Goal: Transaction & Acquisition: Book appointment/travel/reservation

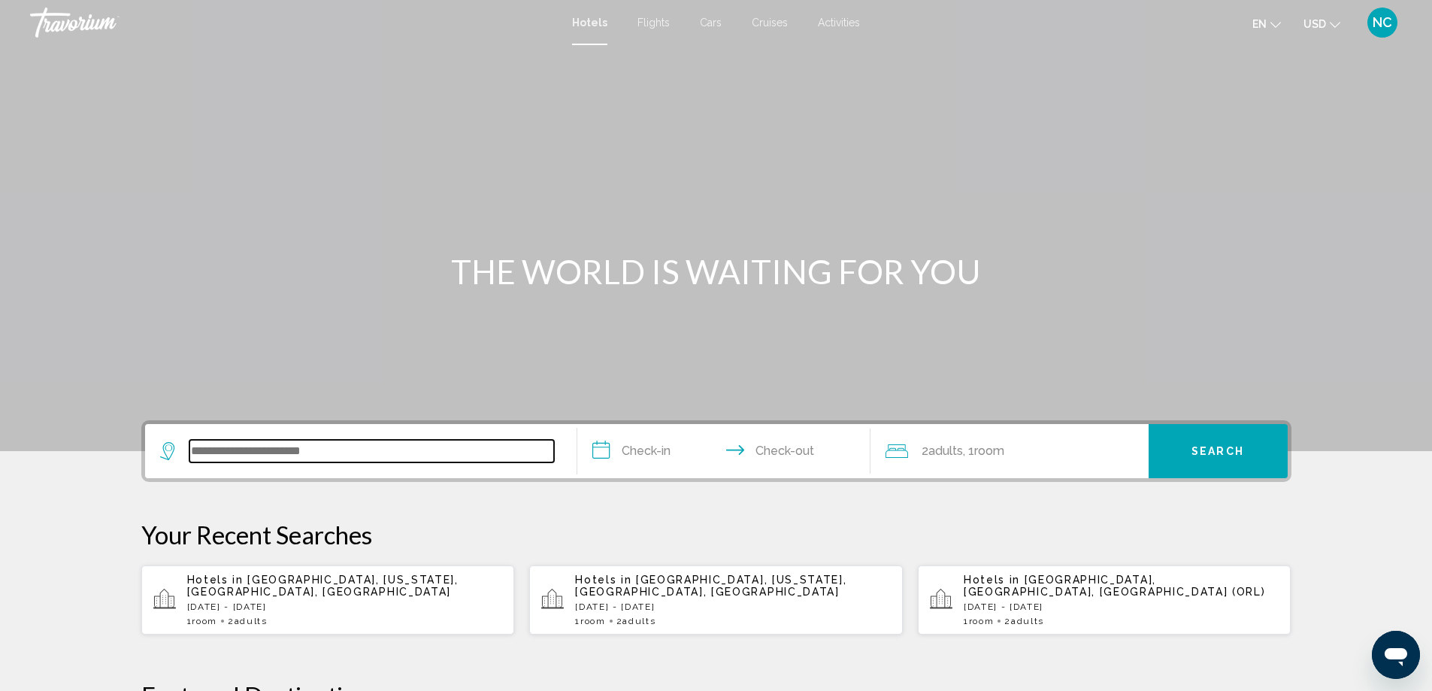
click at [219, 442] on input "Search widget" at bounding box center [371, 451] width 365 height 23
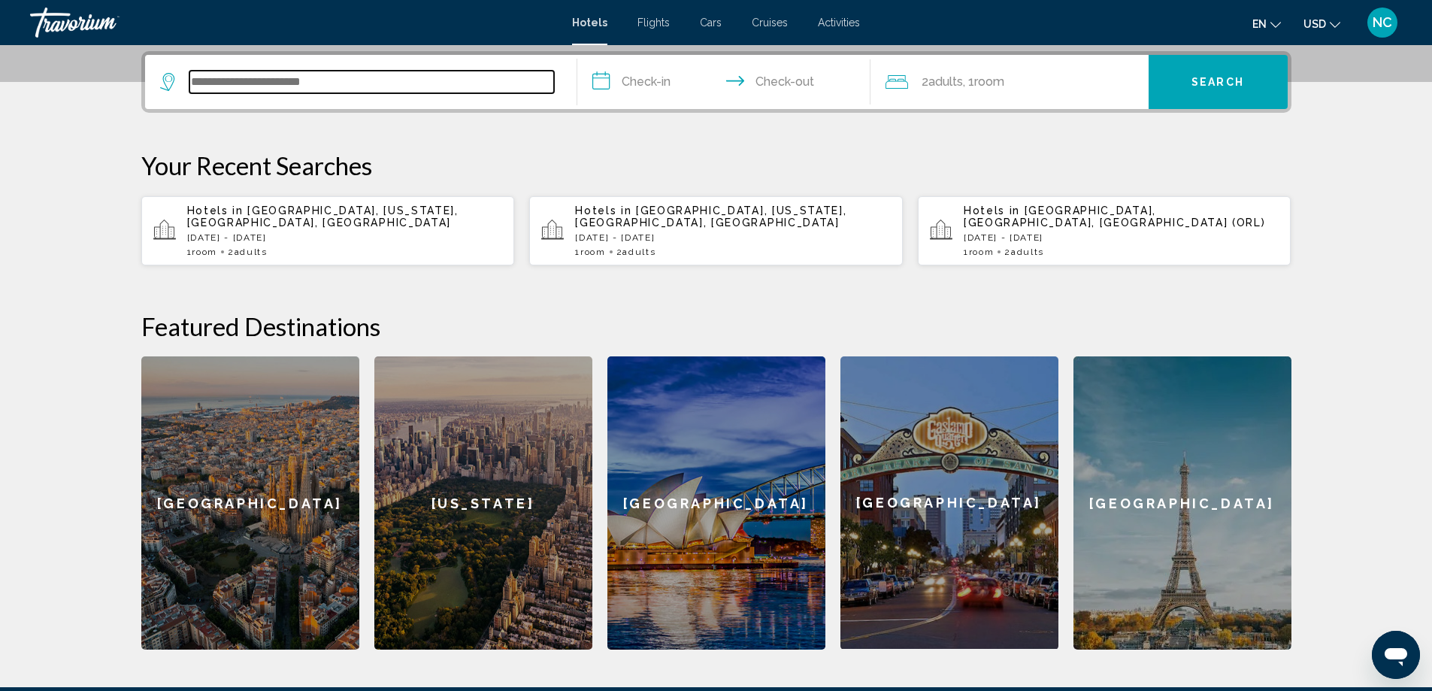
scroll to position [371, 0]
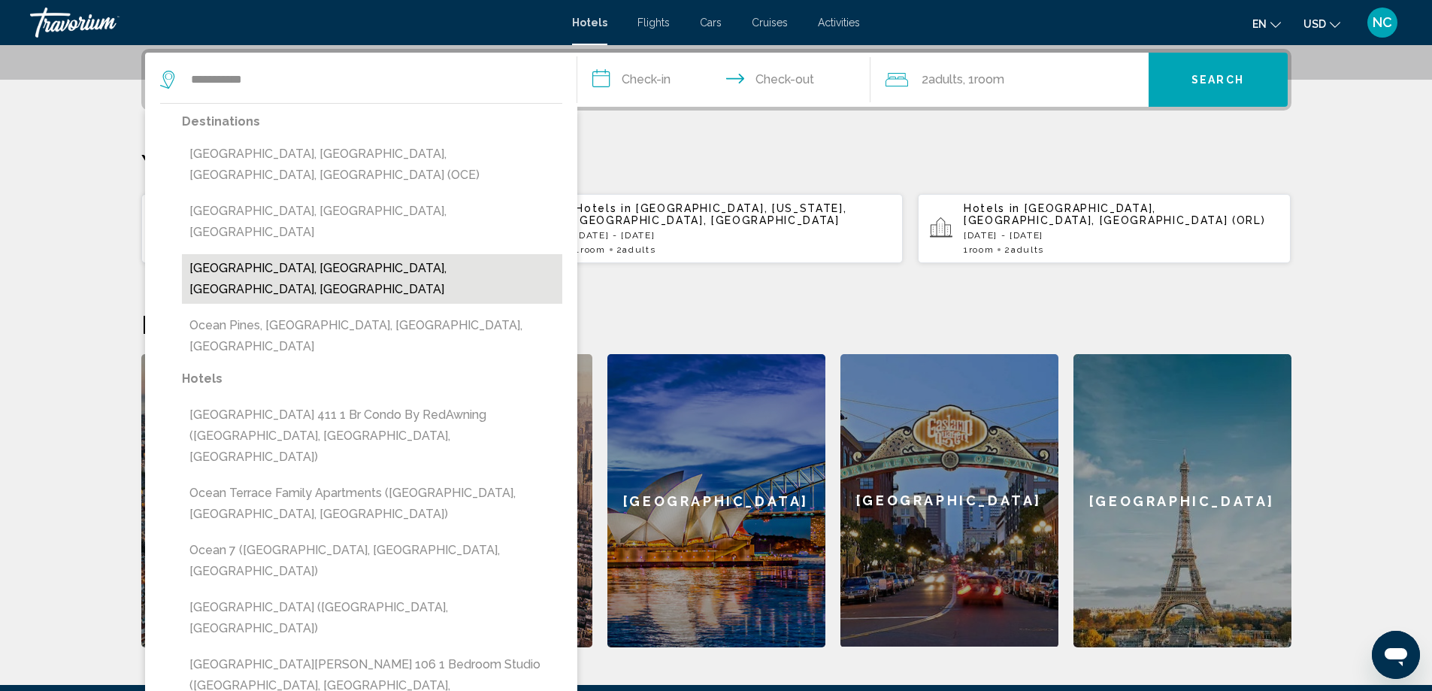
click at [382, 254] on button "[GEOGRAPHIC_DATA], [GEOGRAPHIC_DATA], [GEOGRAPHIC_DATA], [GEOGRAPHIC_DATA]" at bounding box center [372, 279] width 380 height 50
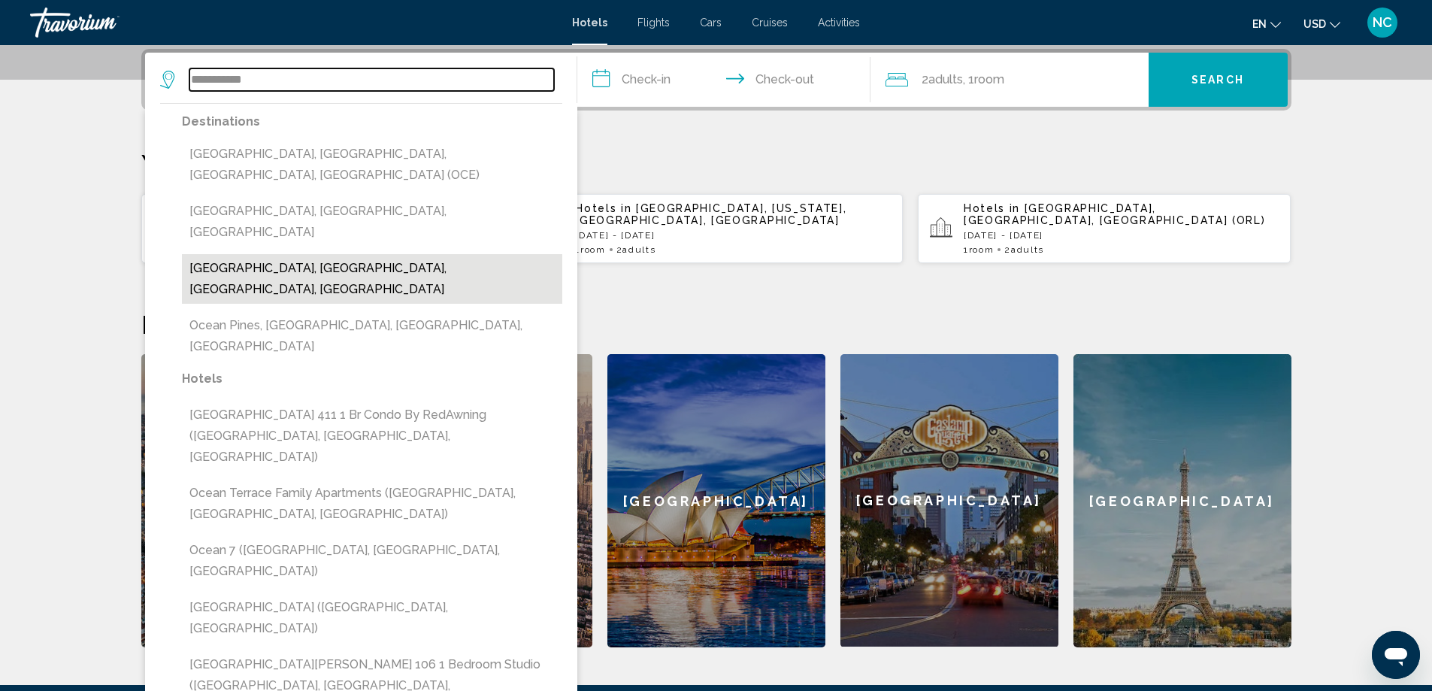
type input "**********"
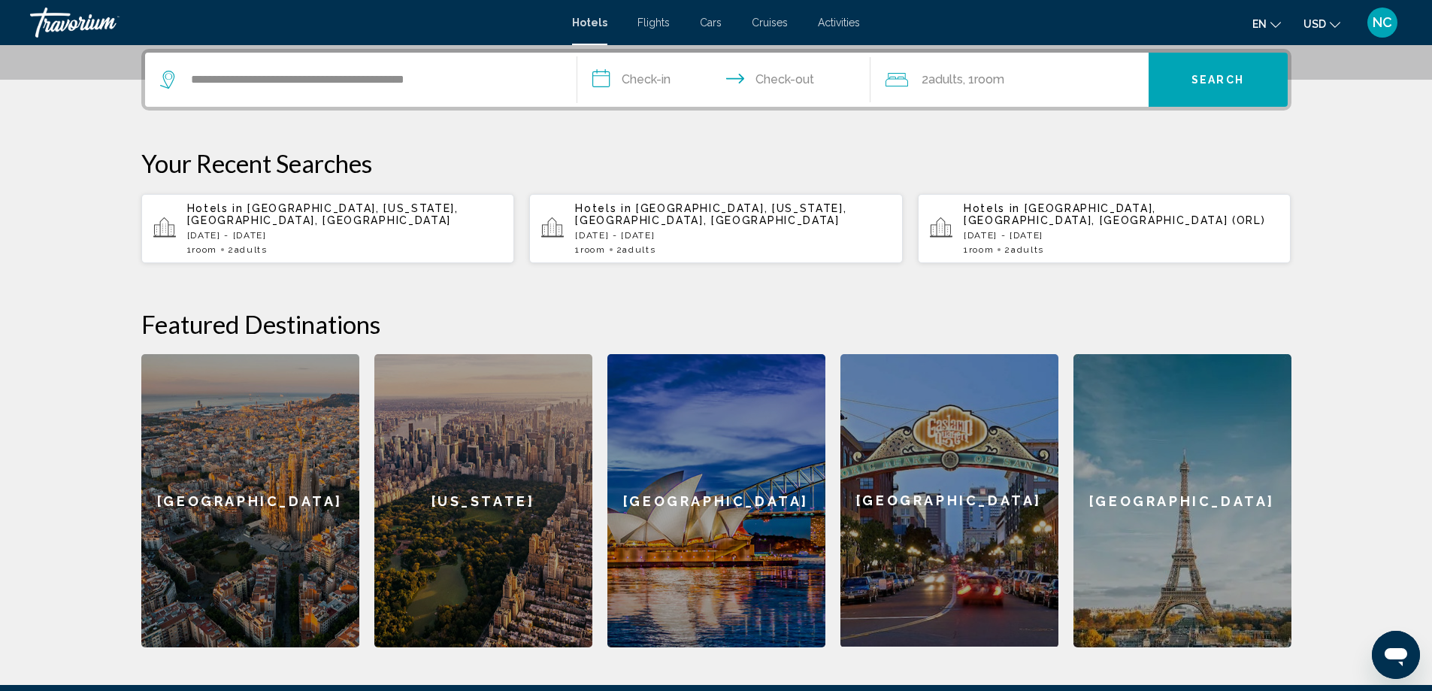
click at [606, 76] on input "**********" at bounding box center [726, 82] width 299 height 59
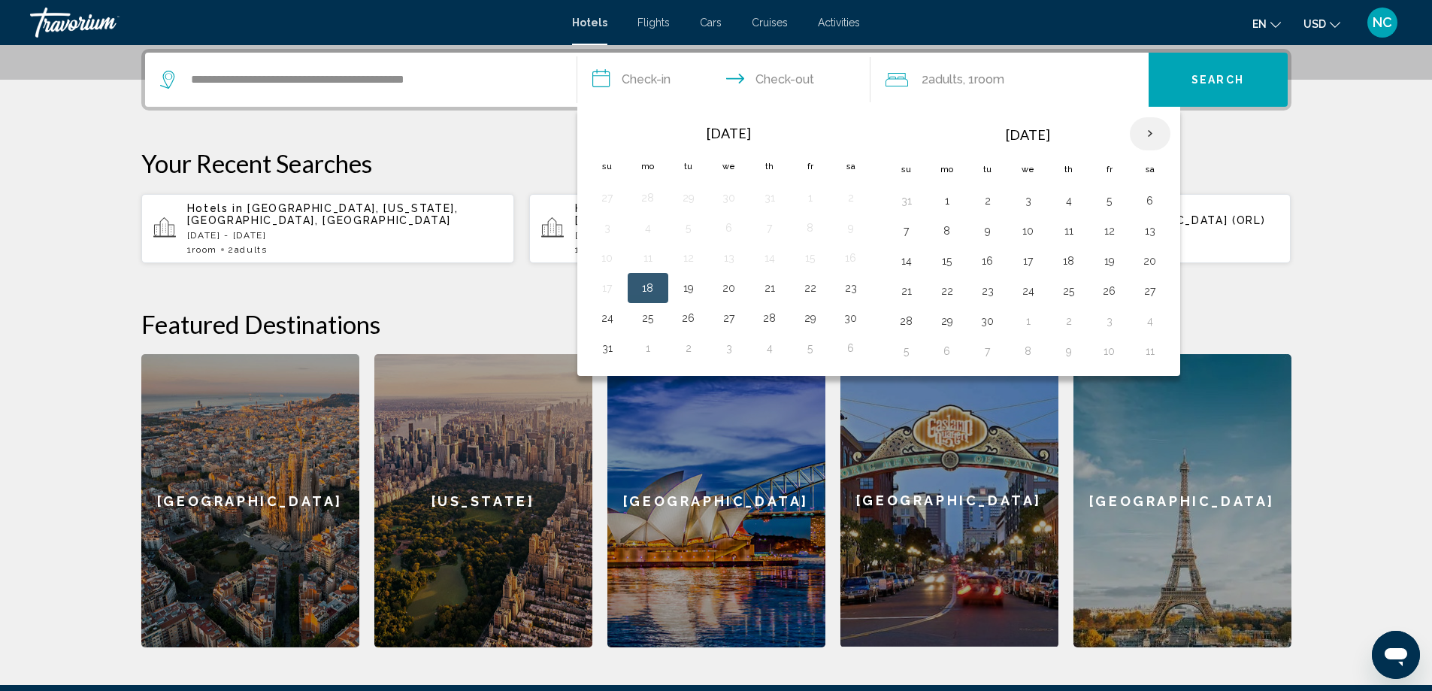
click at [1150, 130] on th "Next month" at bounding box center [1150, 133] width 41 height 33
click at [653, 203] on button "1" at bounding box center [648, 200] width 24 height 21
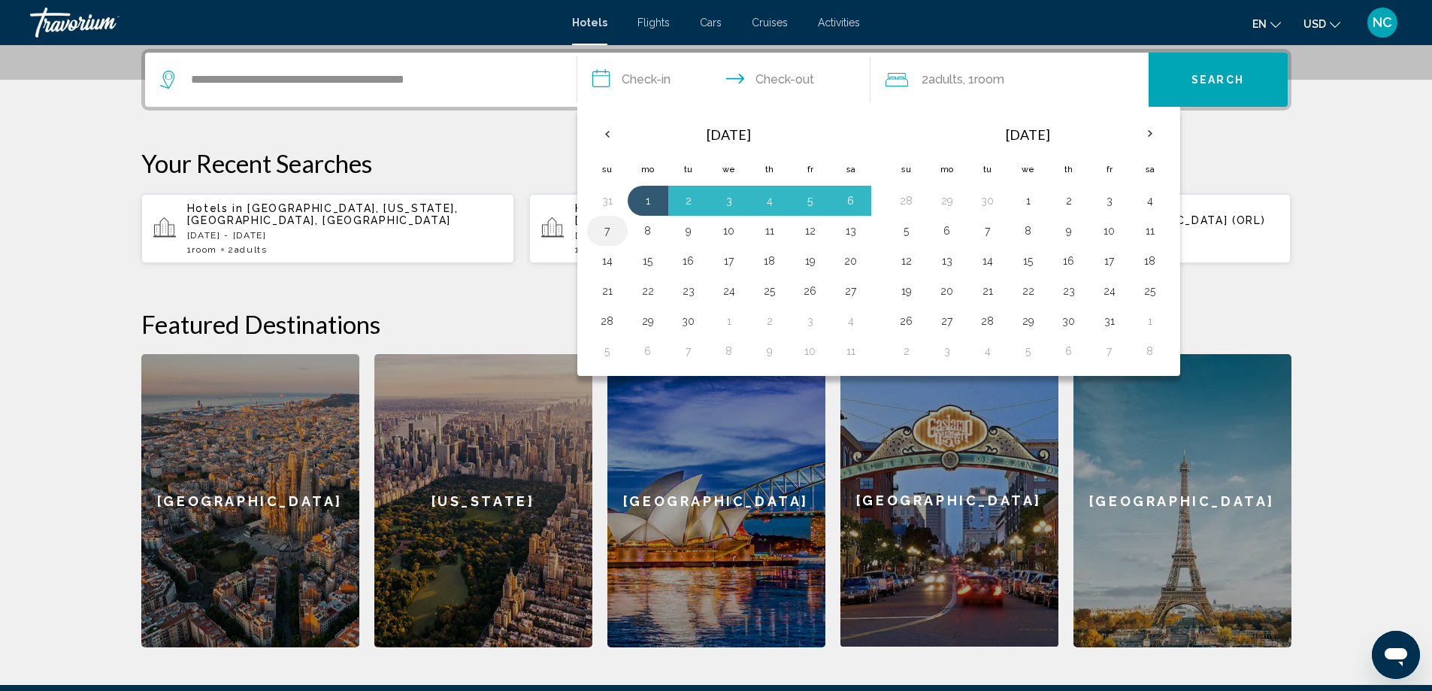
click at [606, 230] on button "7" at bounding box center [607, 230] width 24 height 21
type input "**********"
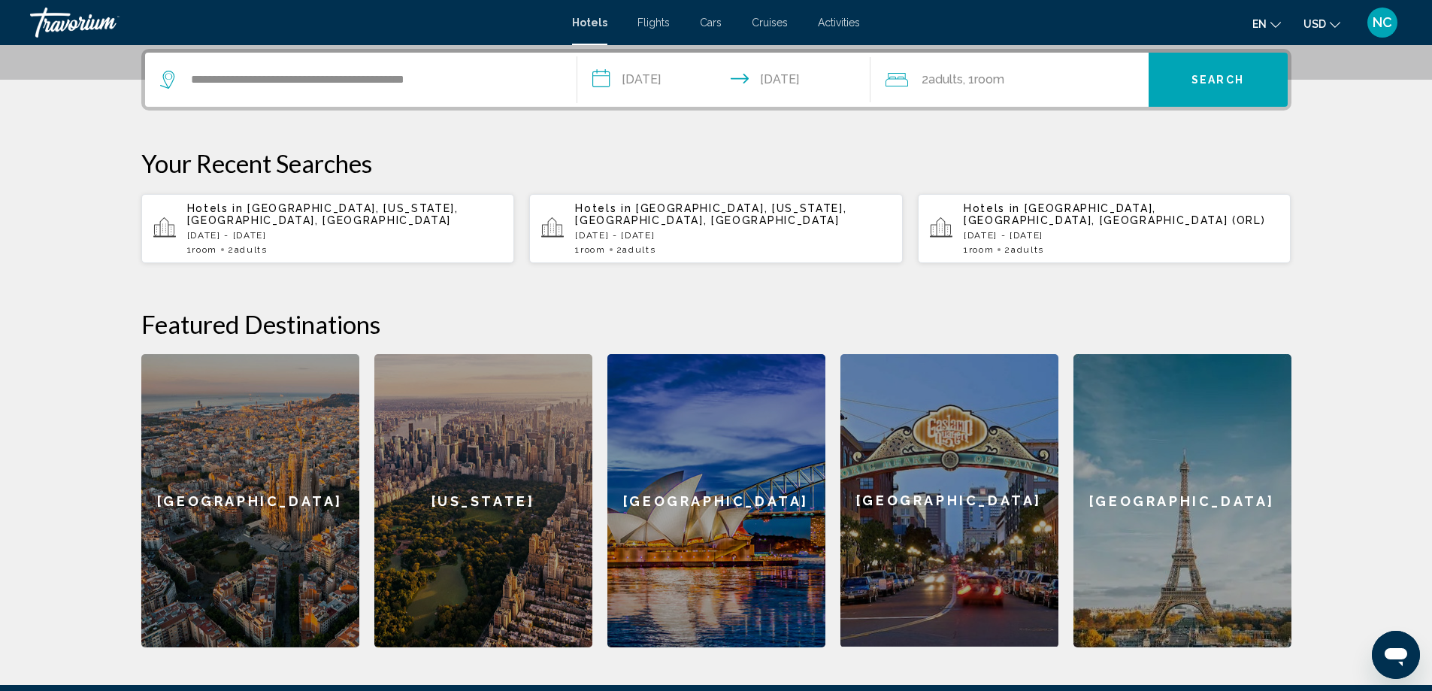
click at [1202, 73] on span "Search" at bounding box center [1218, 79] width 53 height 12
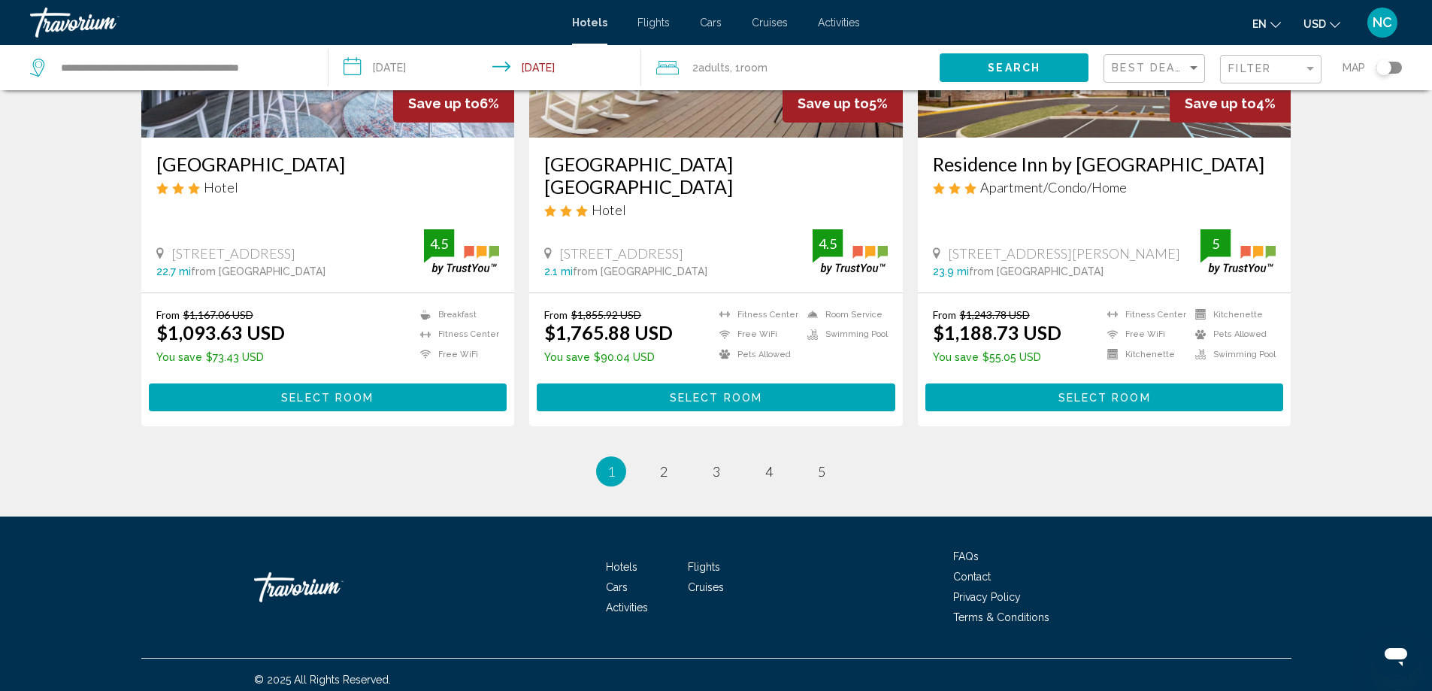
scroll to position [1934, 0]
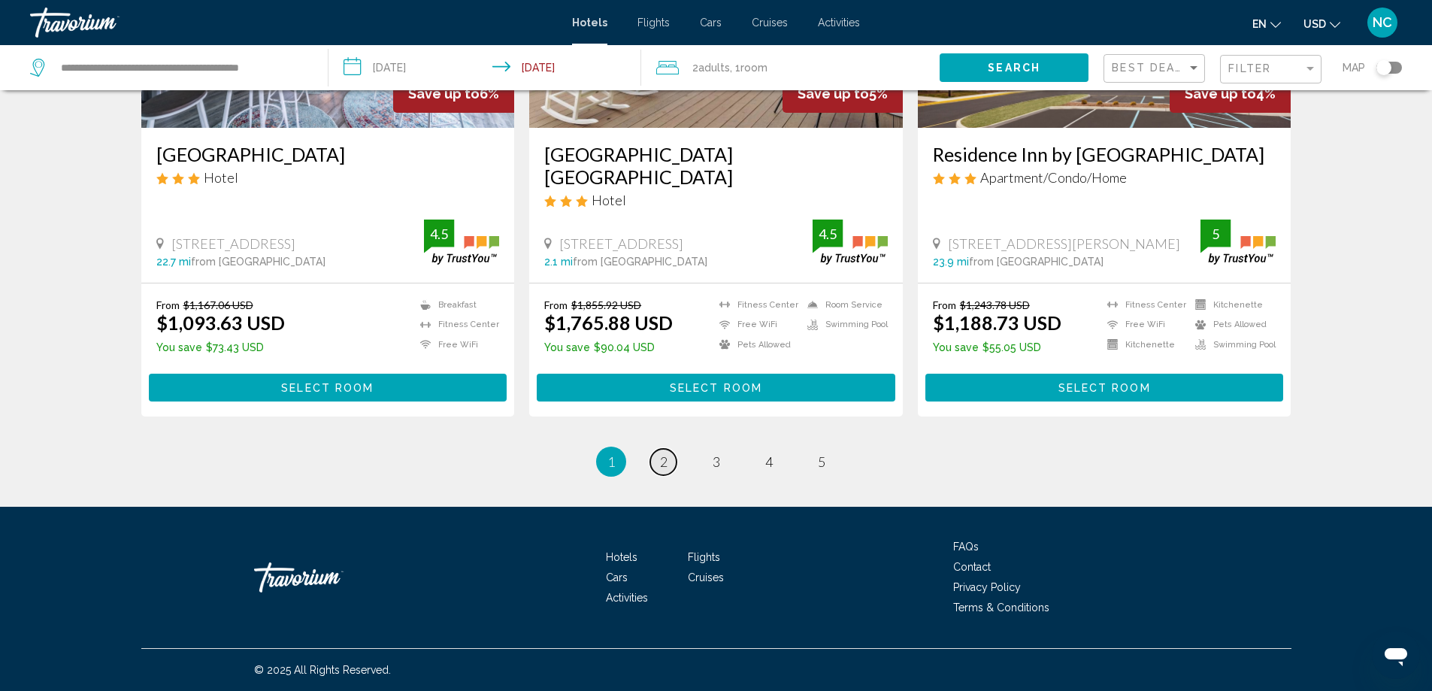
click at [659, 462] on link "page 2" at bounding box center [663, 462] width 26 height 26
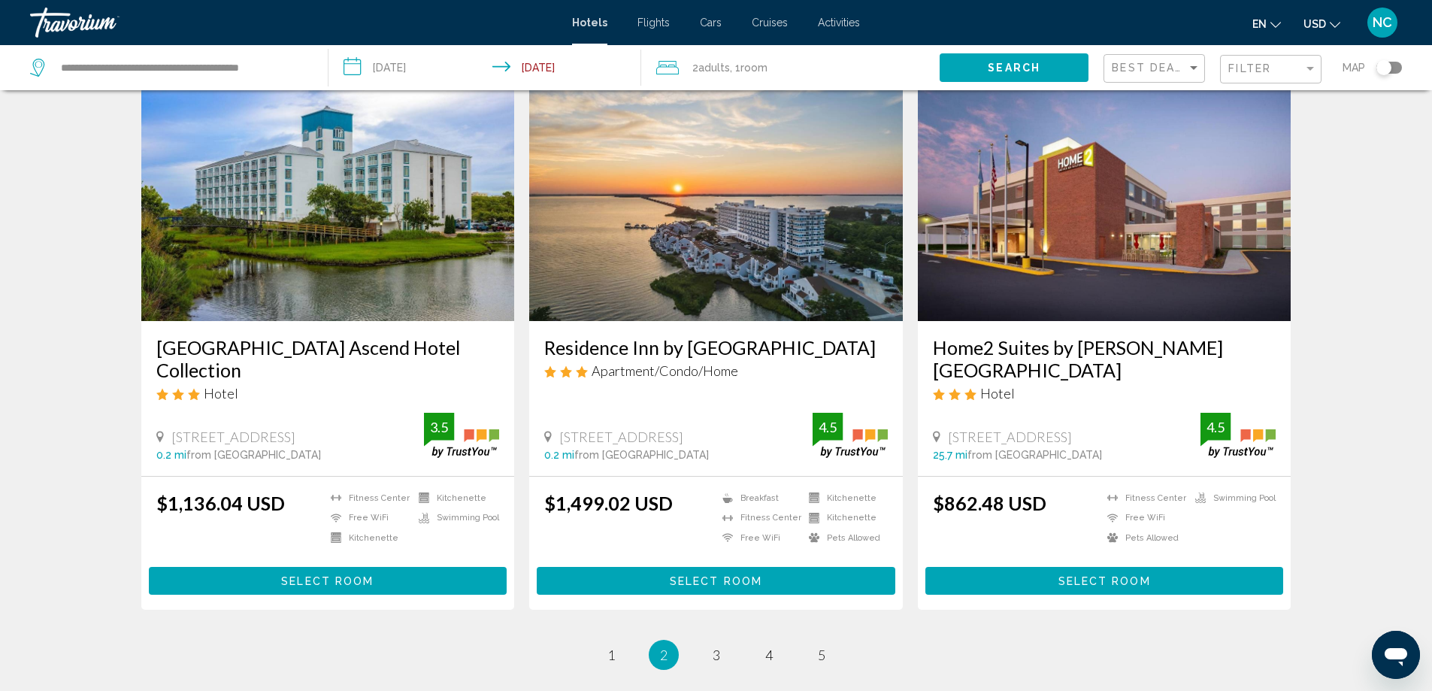
scroll to position [1933, 0]
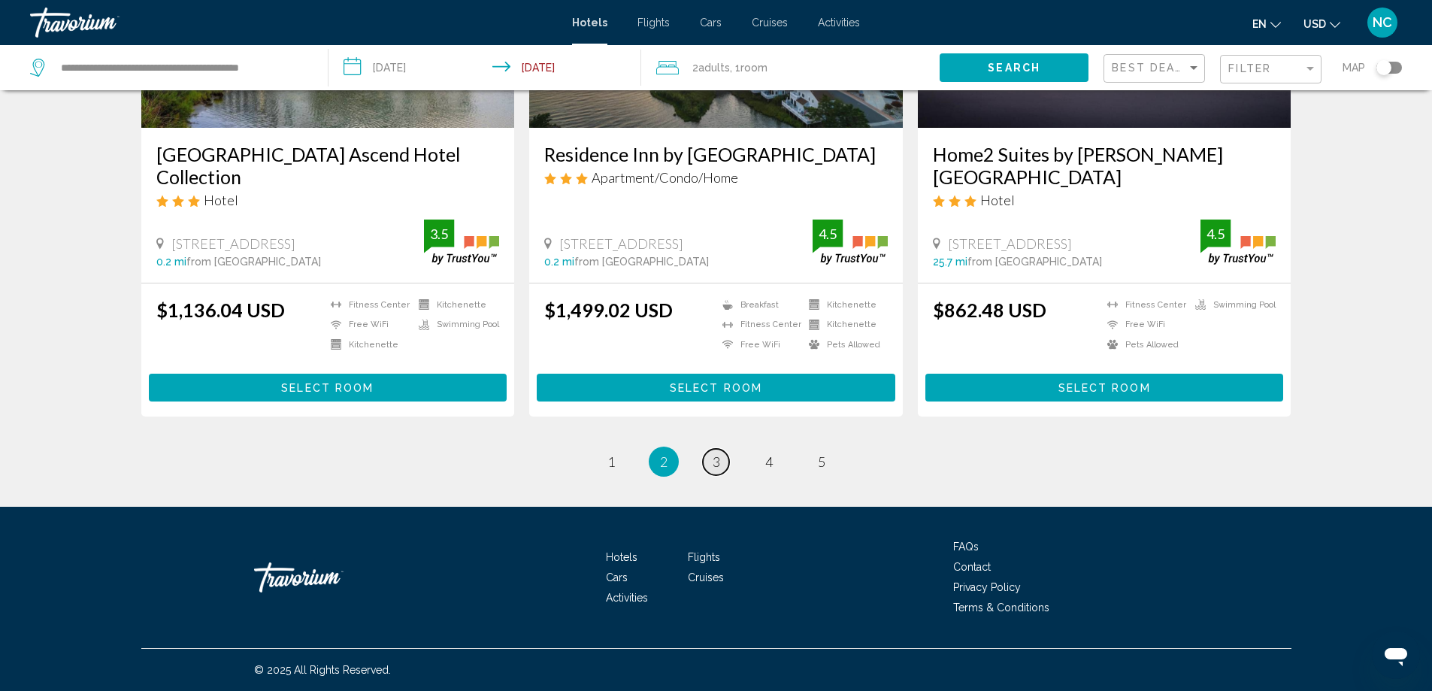
click at [719, 465] on span "3" at bounding box center [717, 461] width 8 height 17
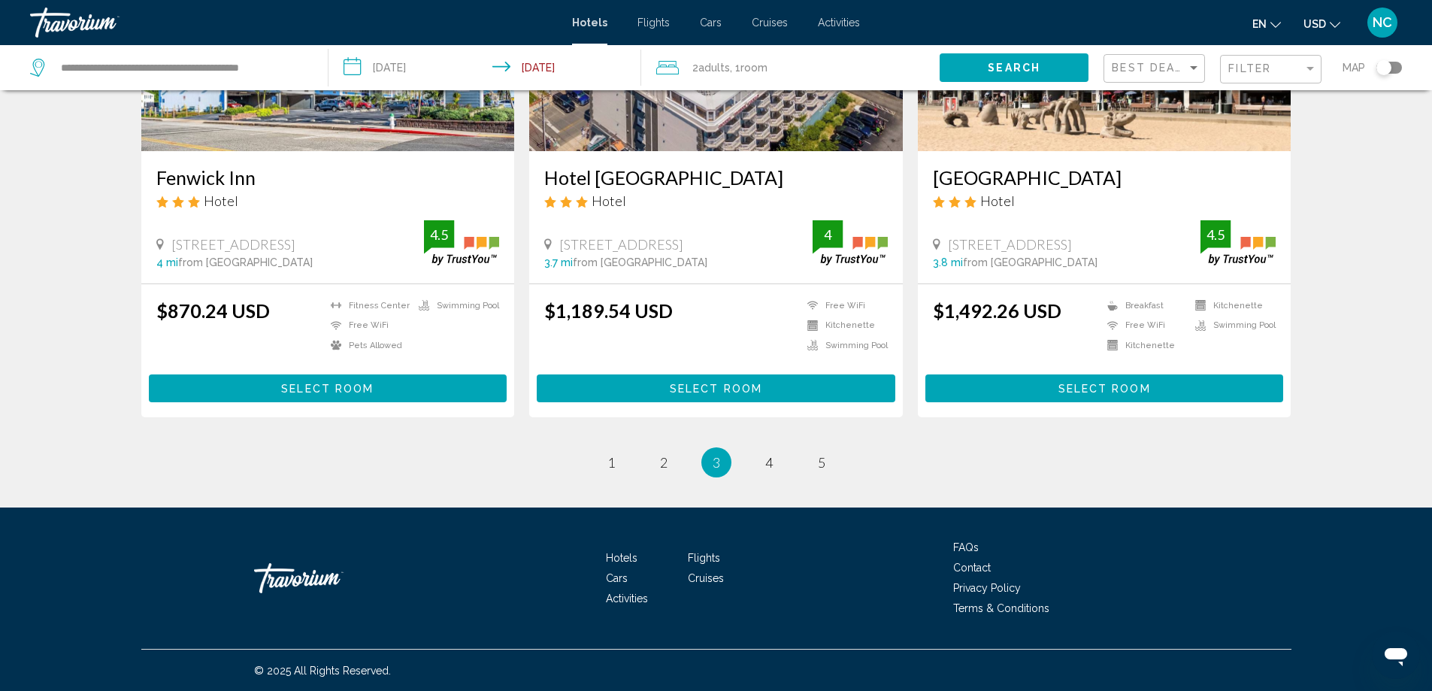
scroll to position [1865, 0]
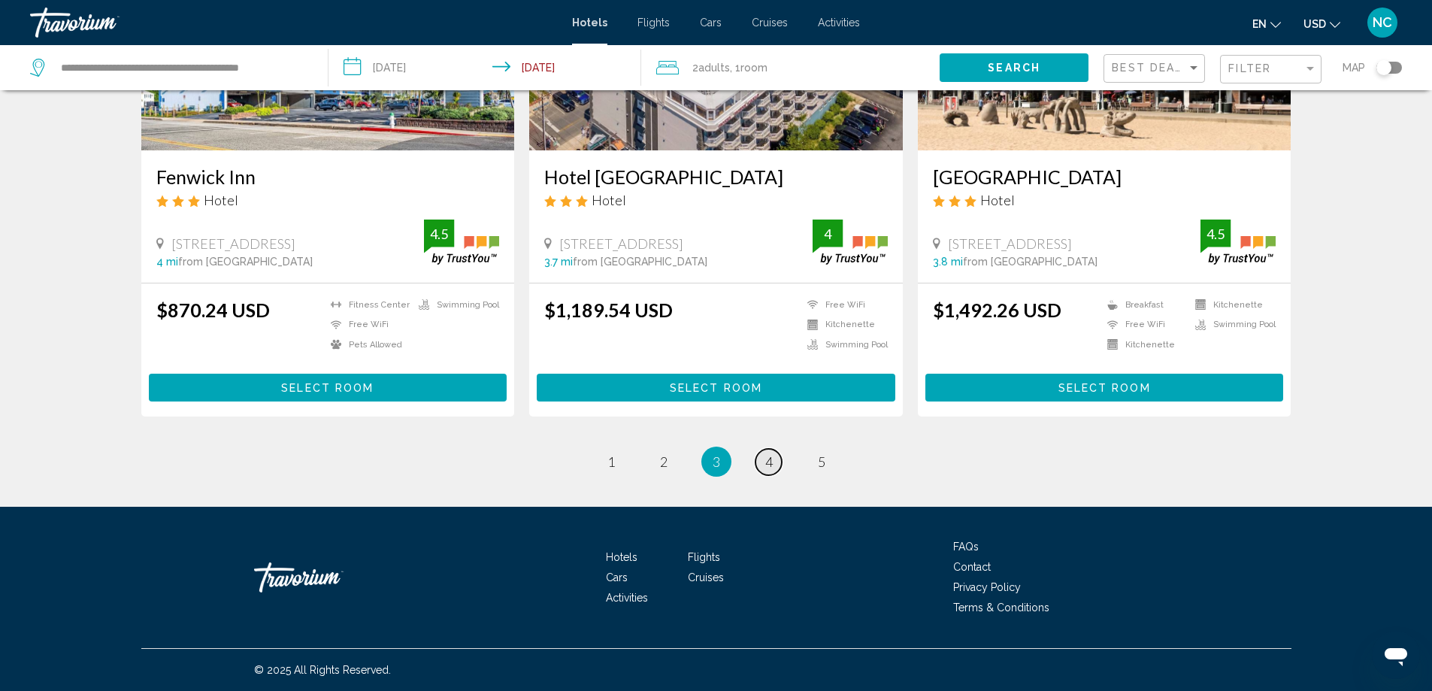
click at [777, 463] on link "page 4" at bounding box center [769, 462] width 26 height 26
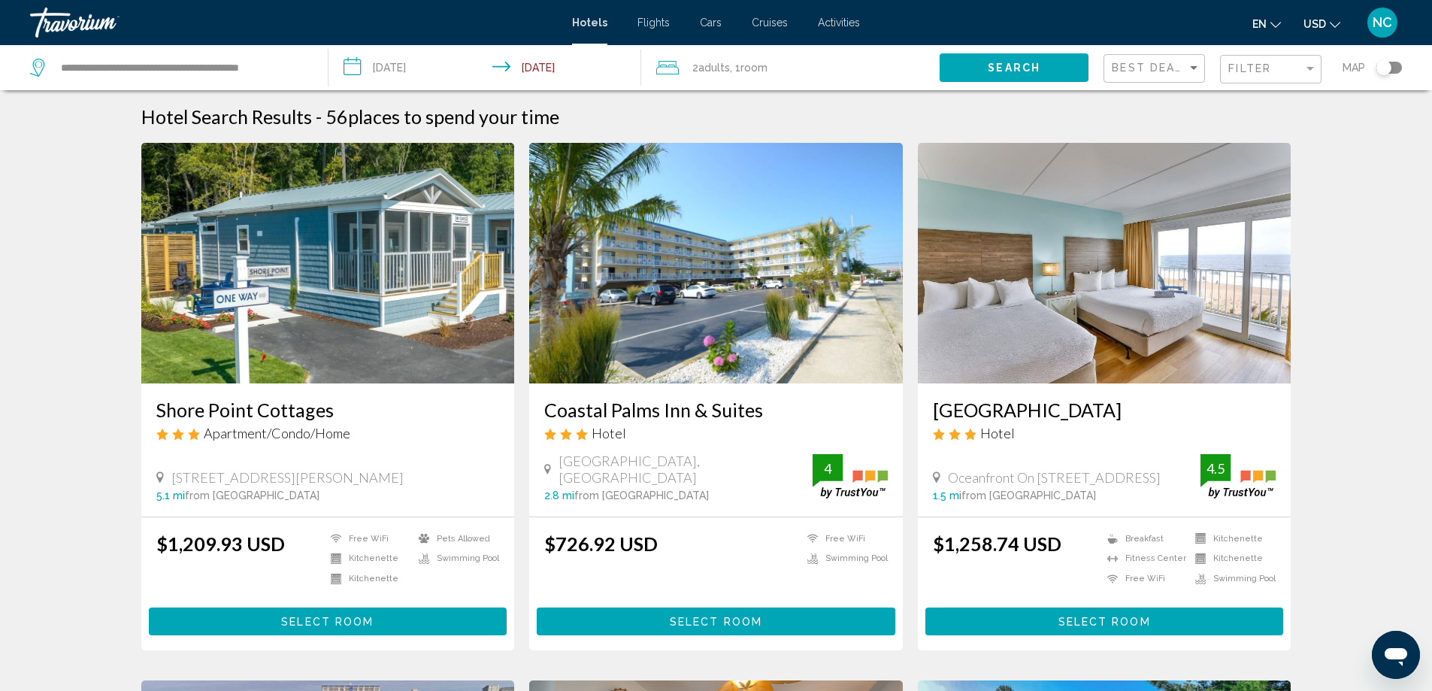
click at [1151, 410] on h3 "[GEOGRAPHIC_DATA]" at bounding box center [1105, 409] width 344 height 23
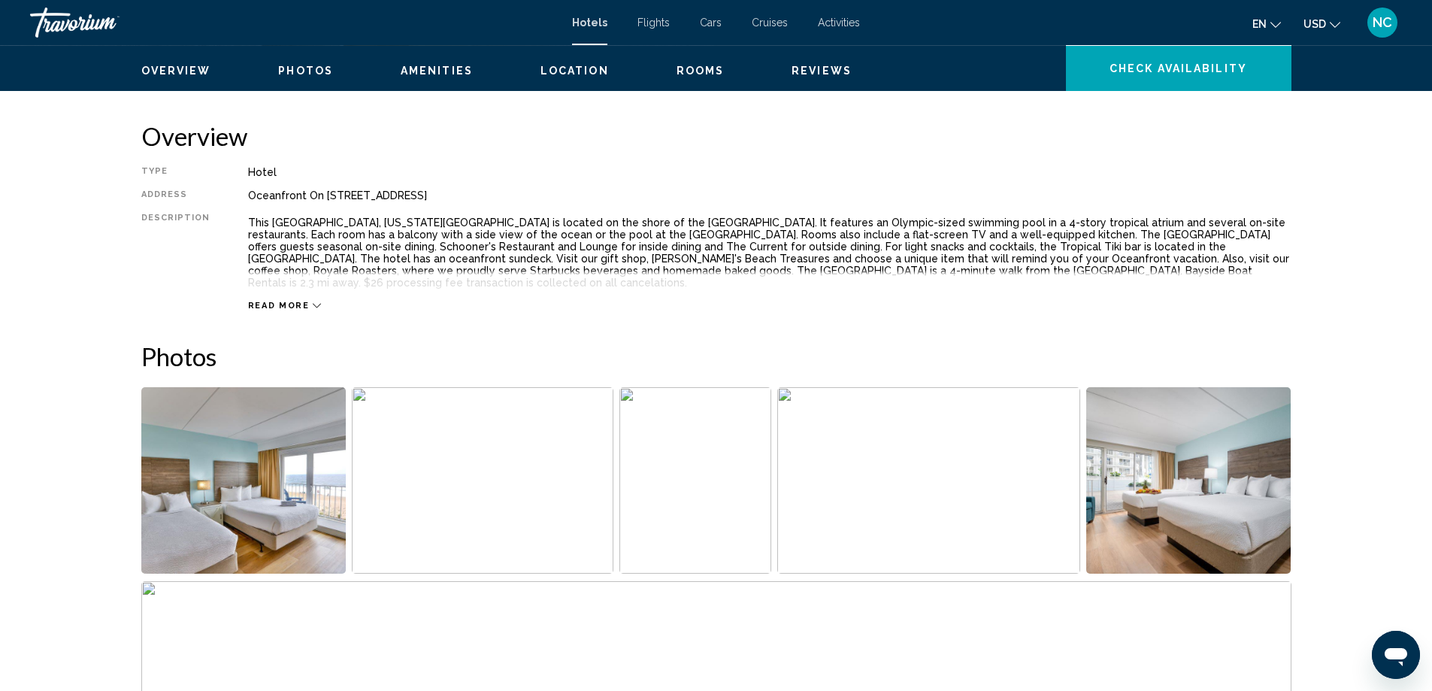
scroll to position [451, 0]
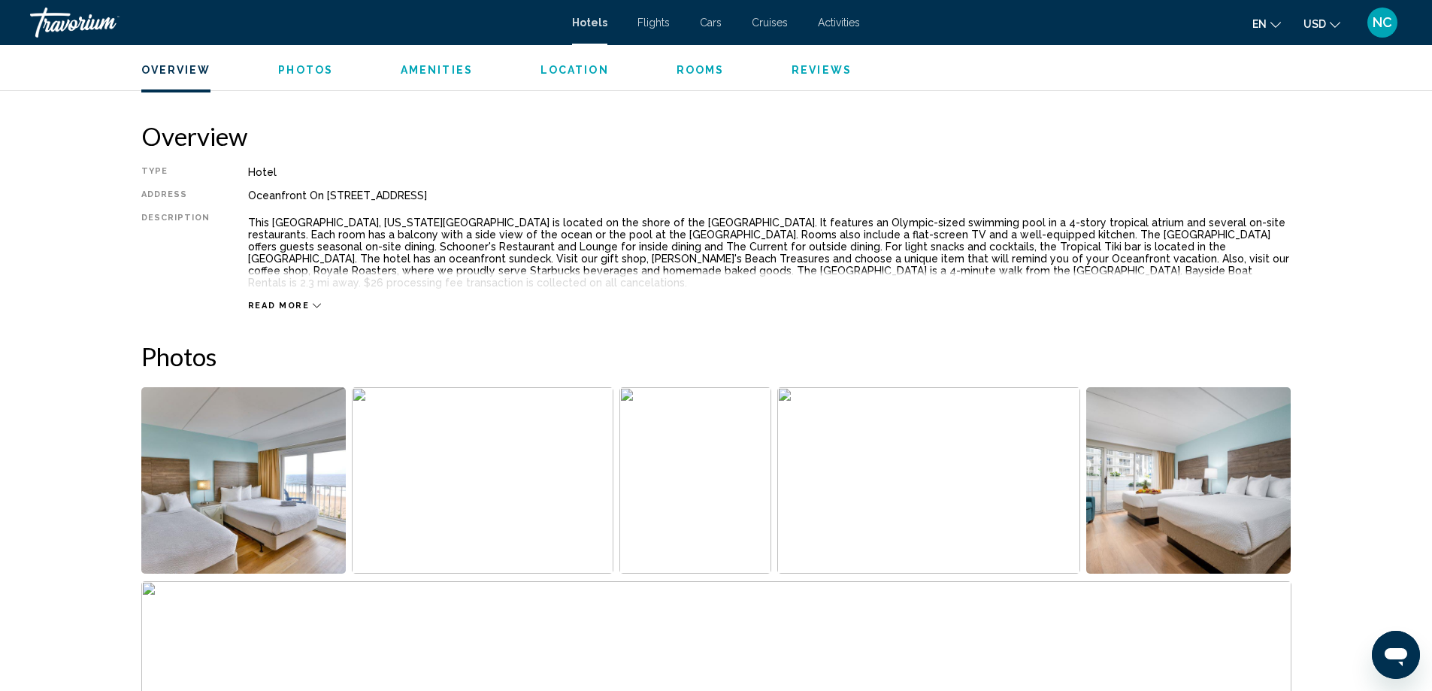
click at [313, 301] on icon "Main content" at bounding box center [317, 305] width 8 height 8
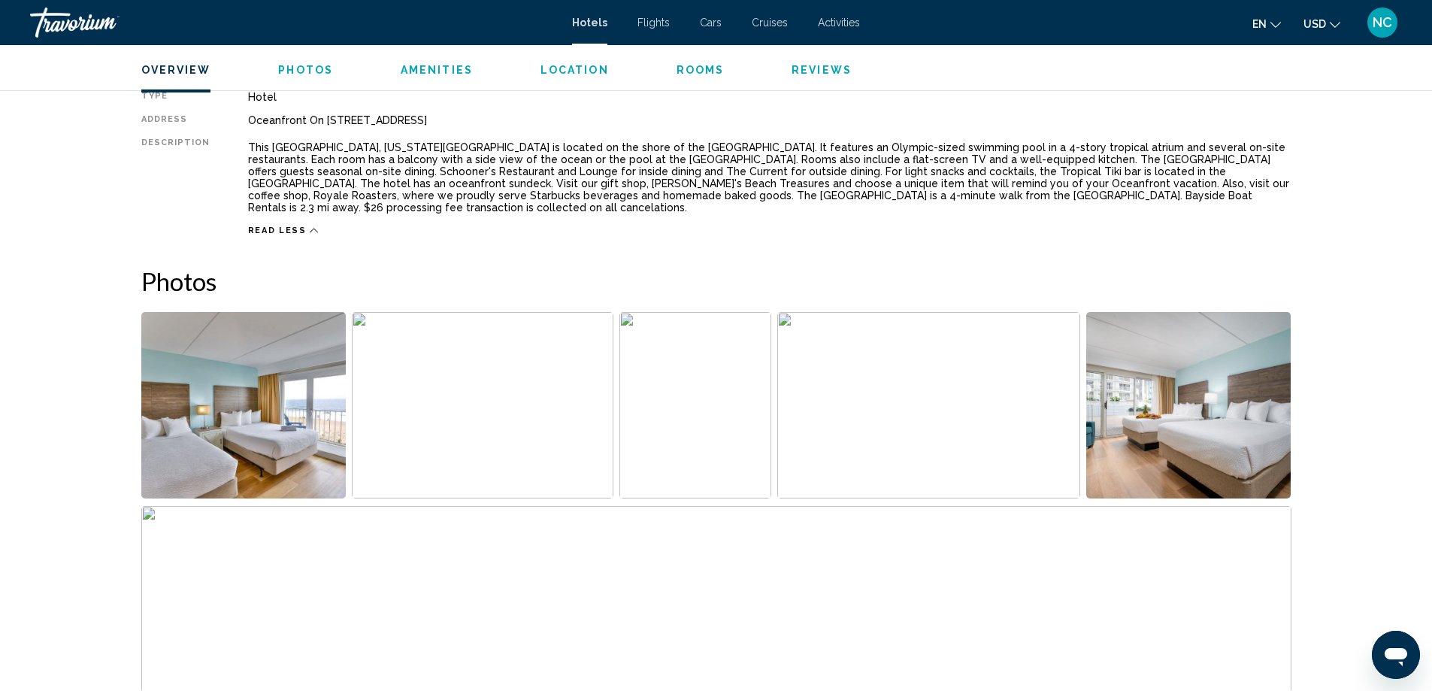
scroll to position [0, 0]
